Goal: Task Accomplishment & Management: Manage account settings

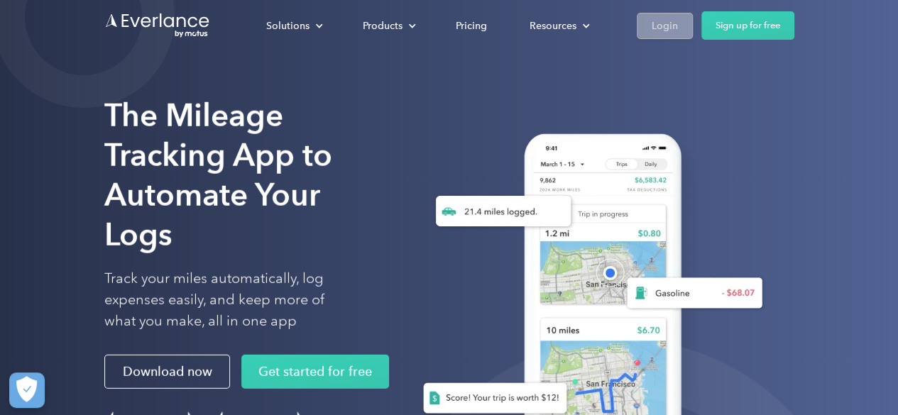
click at [662, 19] on div "Login" at bounding box center [665, 26] width 26 height 18
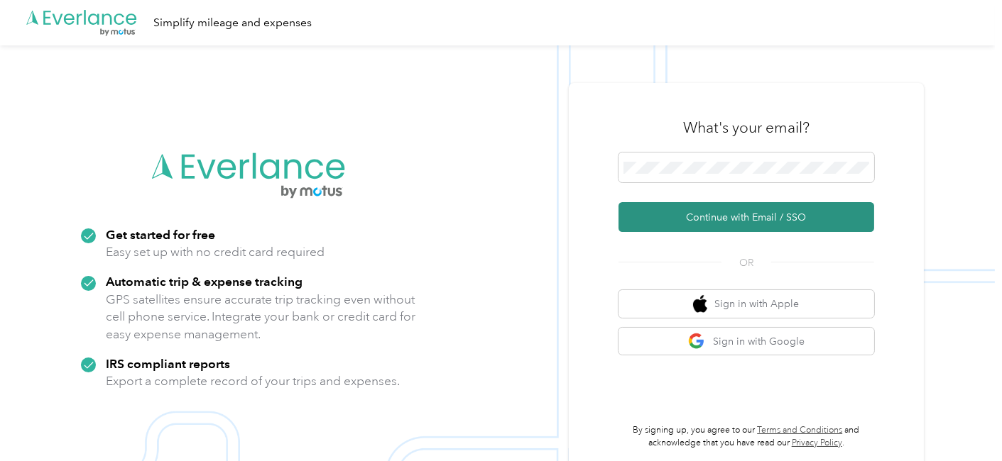
click at [726, 219] on button "Continue with Email / SSO" at bounding box center [746, 217] width 256 height 30
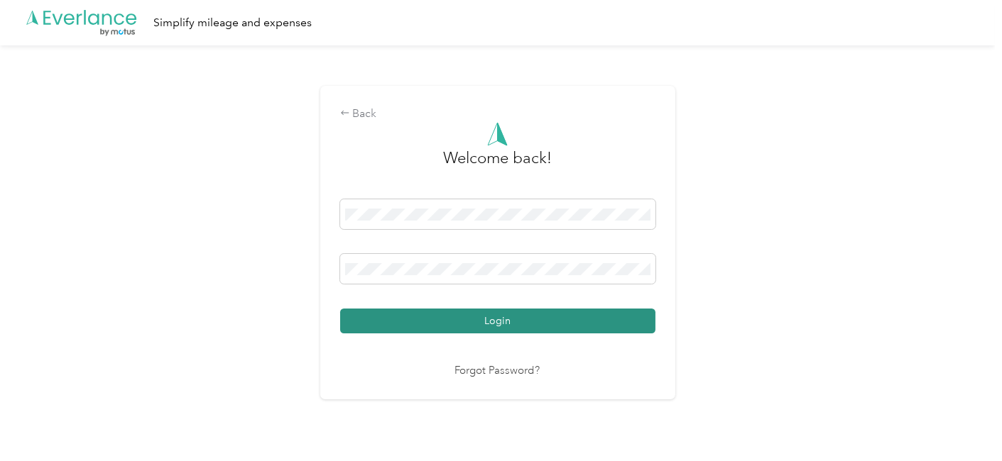
click at [517, 317] on button "Login" at bounding box center [497, 321] width 315 height 25
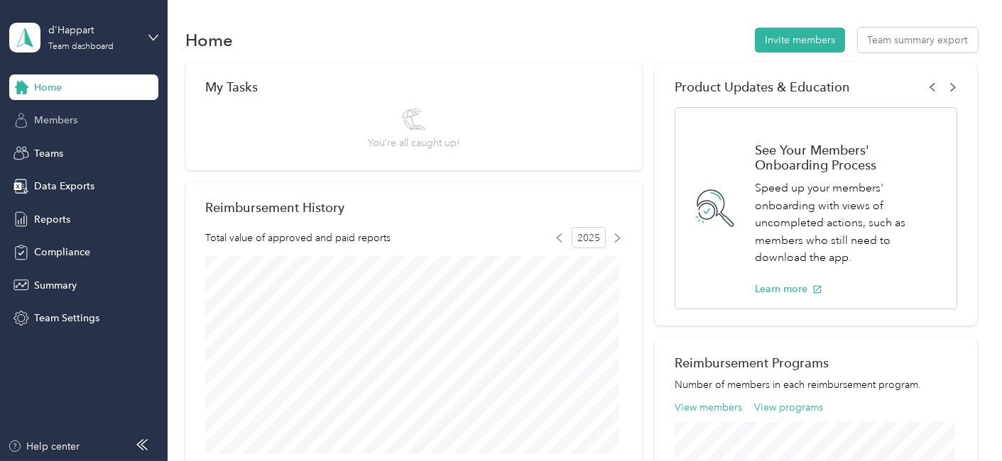
click at [54, 119] on span "Members" at bounding box center [55, 120] width 43 height 15
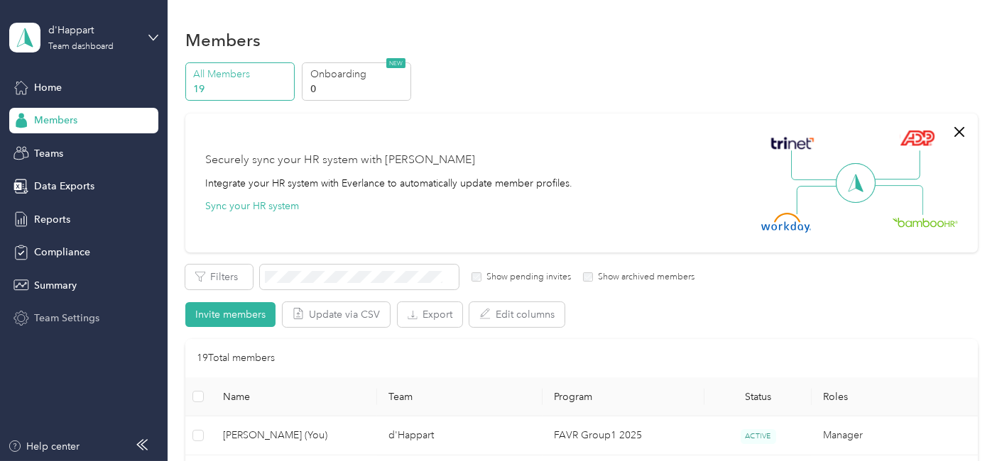
click at [56, 317] on span "Team Settings" at bounding box center [66, 318] width 65 height 15
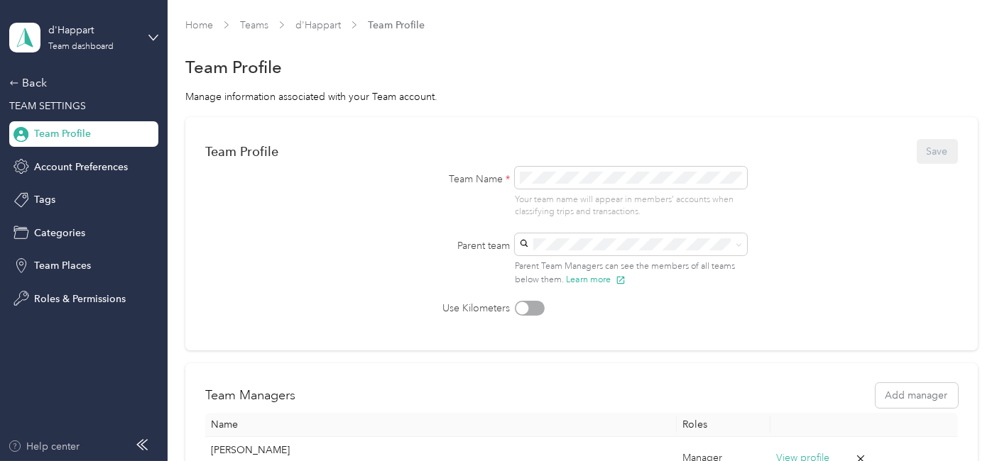
click at [55, 442] on div "Help center" at bounding box center [44, 446] width 72 height 15
